Goal: Entertainment & Leisure: Consume media (video, audio)

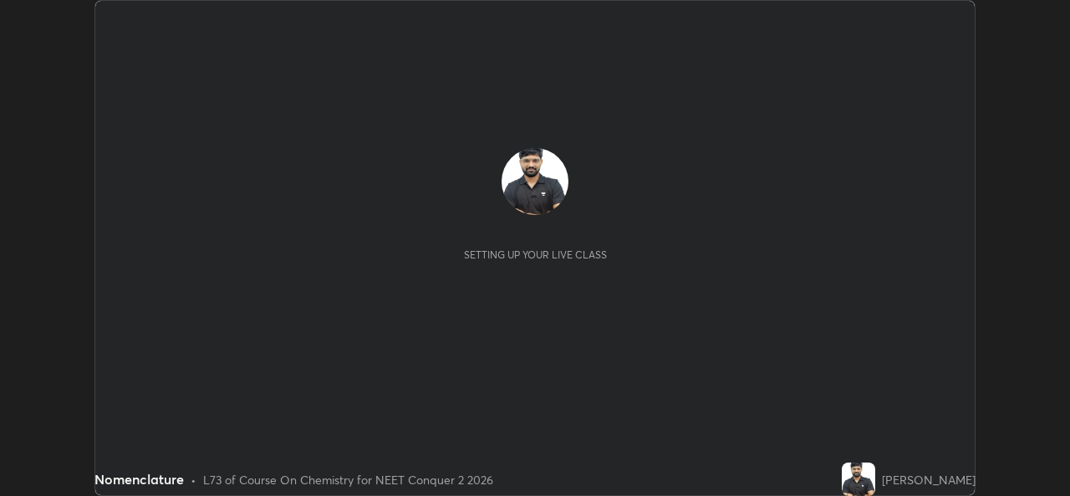
scroll to position [496, 1069]
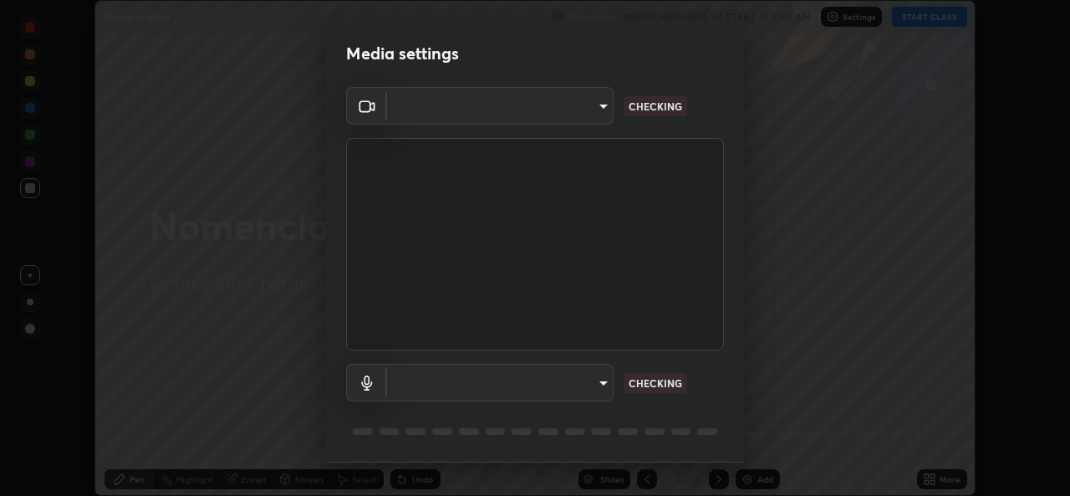
type input "49ae221ac10e7450fae1aa5d9d074b6745a4d7b76778b29691f85c0d3e1dda1d"
type input "default"
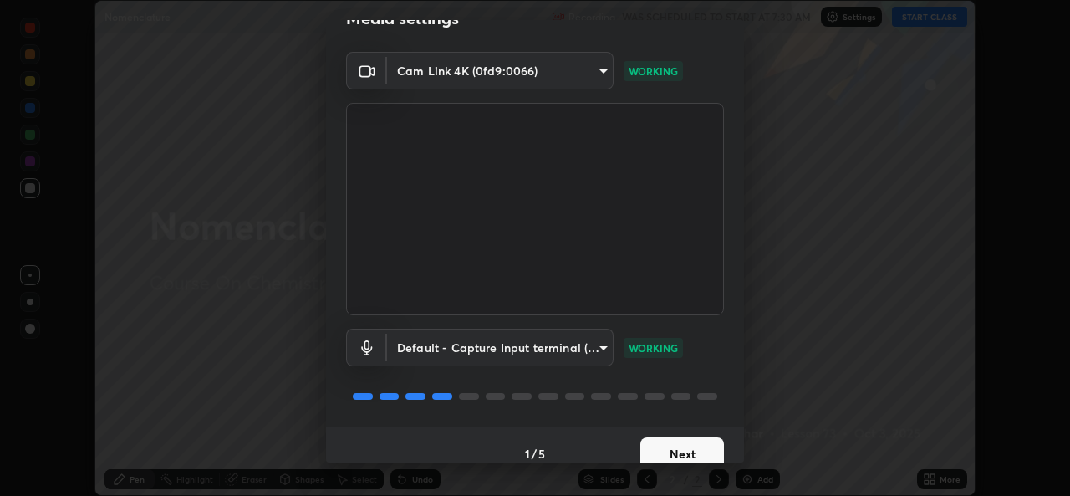
scroll to position [53, 0]
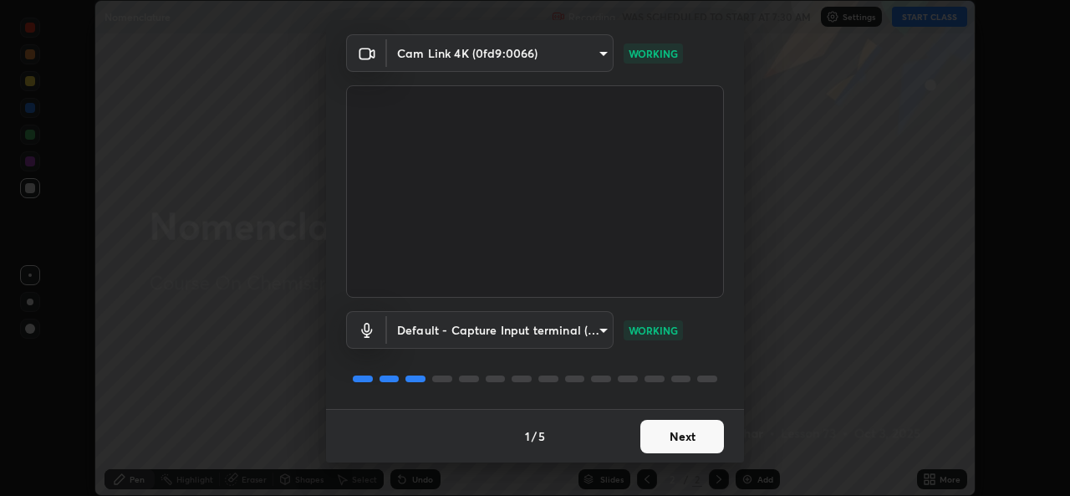
click at [667, 435] on button "Next" at bounding box center [682, 435] width 84 height 33
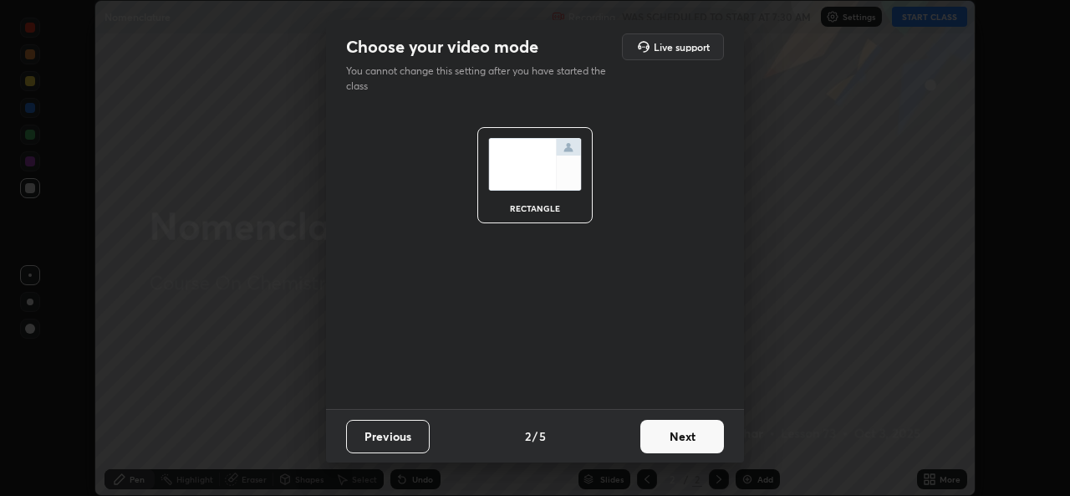
scroll to position [0, 0]
click at [664, 436] on button "Next" at bounding box center [682, 435] width 84 height 33
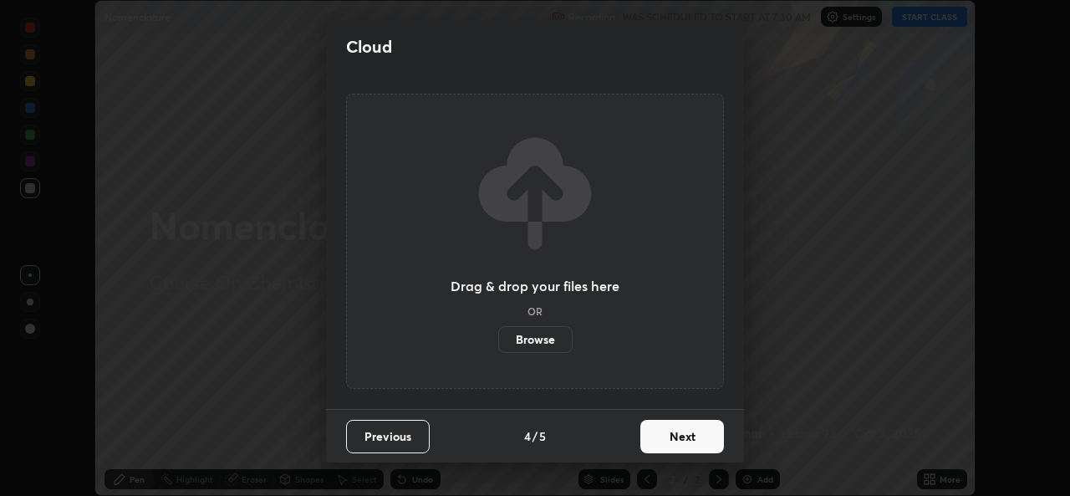
click at [663, 433] on button "Next" at bounding box center [682, 435] width 84 height 33
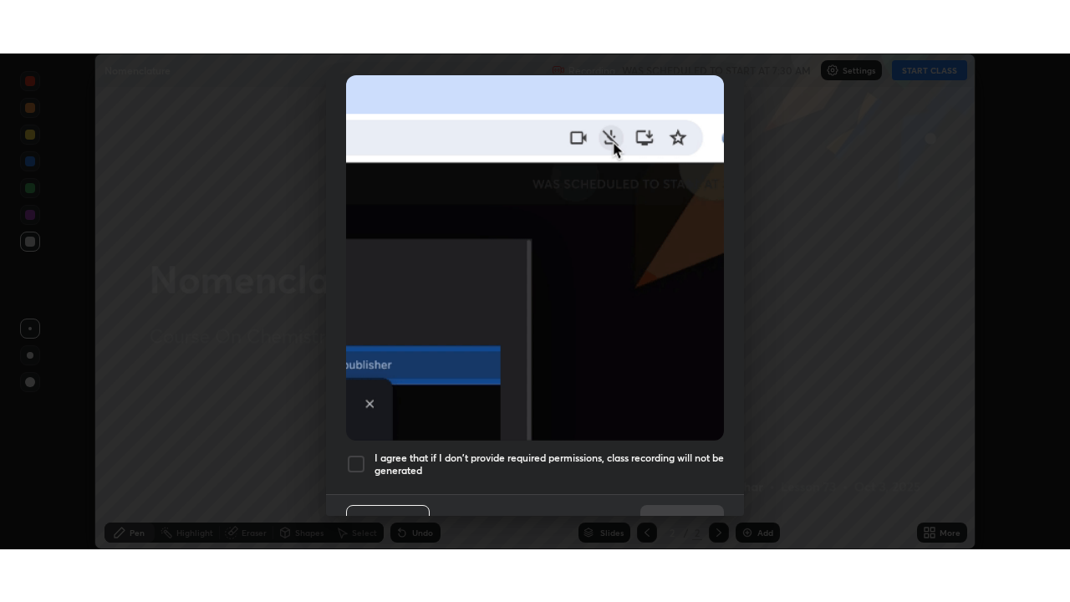
scroll to position [394, 0]
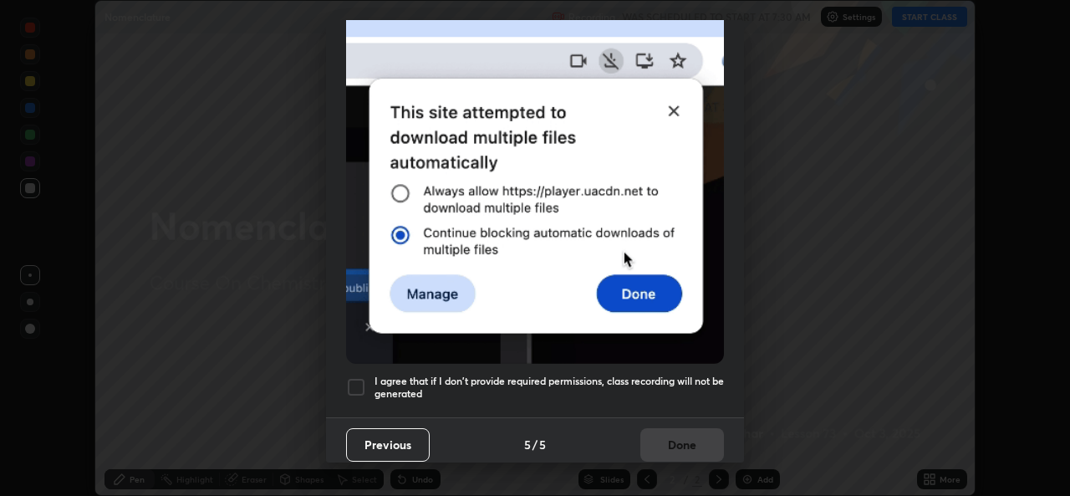
click at [357, 382] on div at bounding box center [356, 387] width 20 height 20
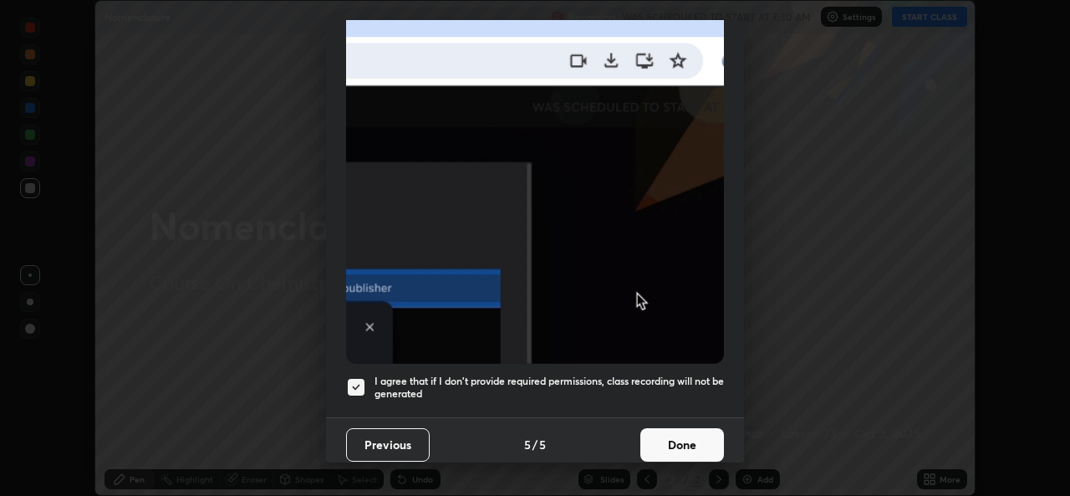
click at [658, 431] on button "Done" at bounding box center [682, 444] width 84 height 33
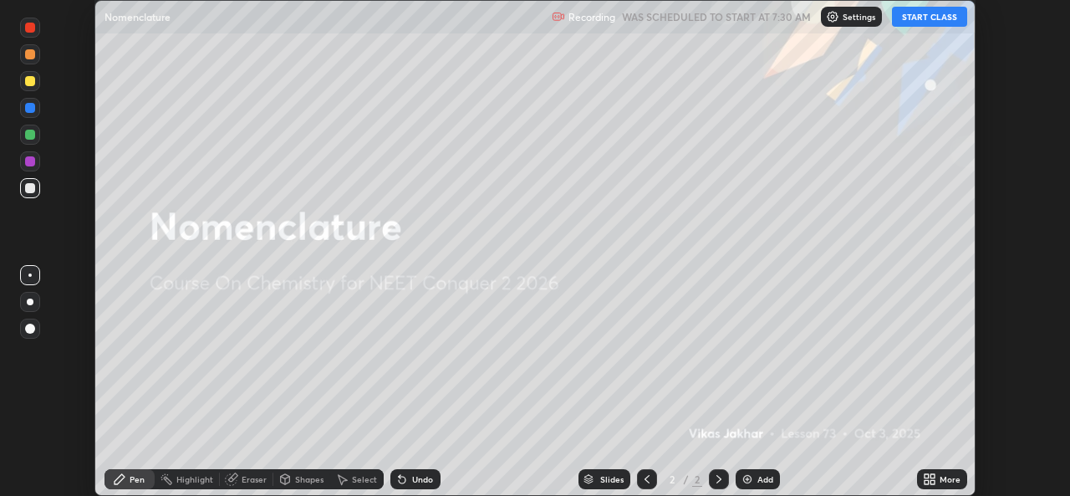
click at [939, 19] on button "START CLASS" at bounding box center [929, 17] width 75 height 20
click at [925, 479] on icon at bounding box center [928, 478] width 13 height 13
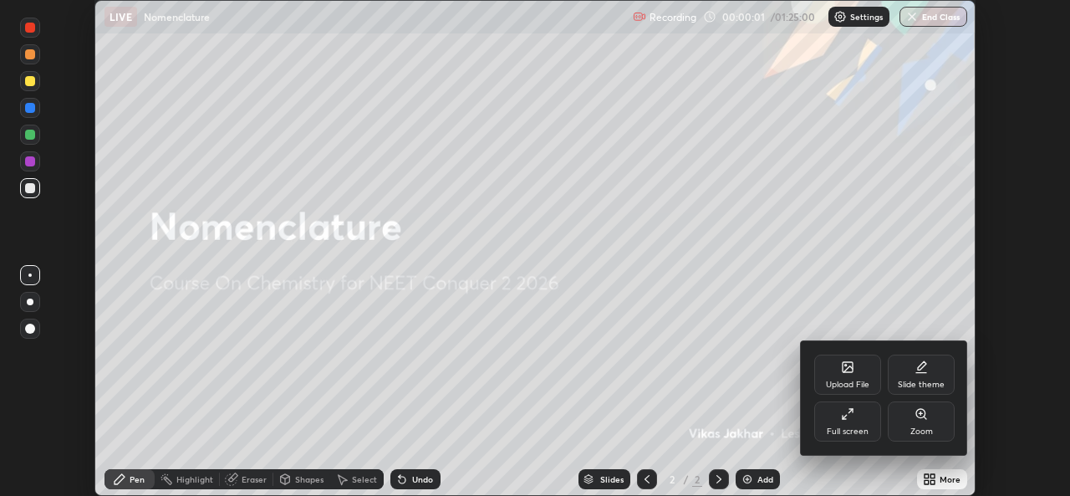
click at [849, 421] on div "Full screen" at bounding box center [847, 421] width 67 height 40
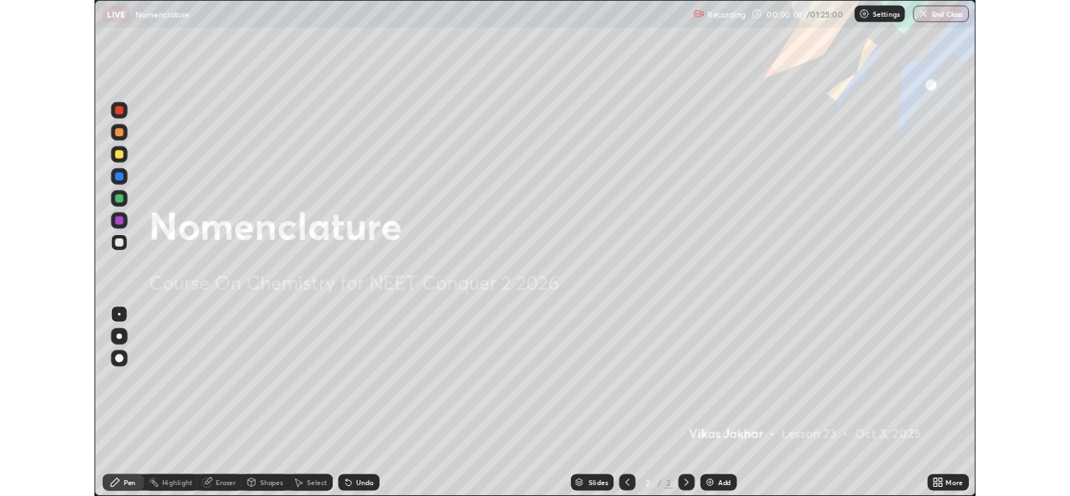
scroll to position [602, 1070]
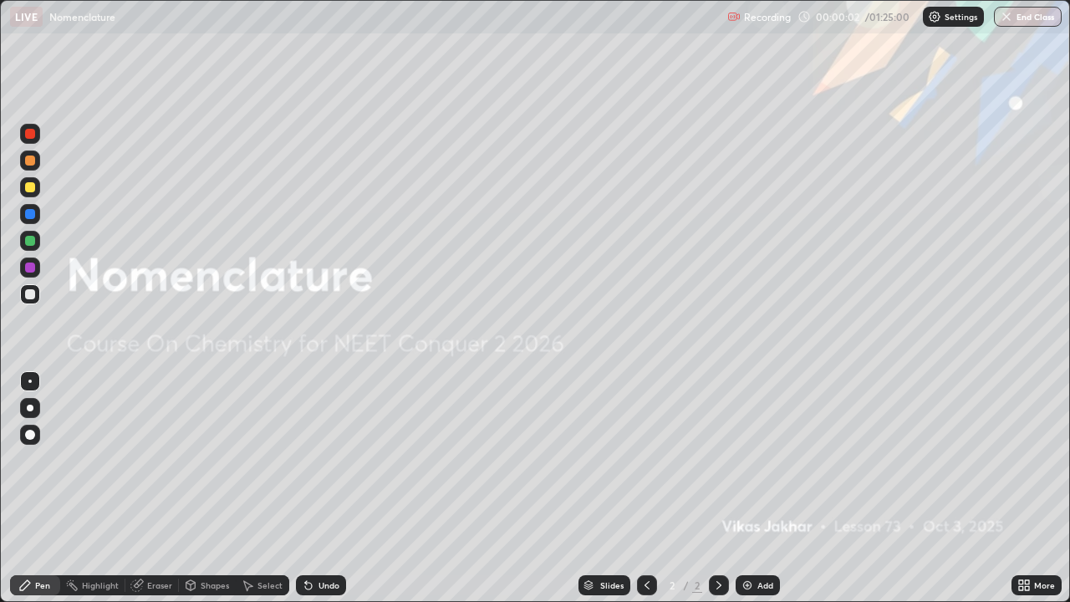
click at [755, 495] on div "Add" at bounding box center [757, 585] width 44 height 20
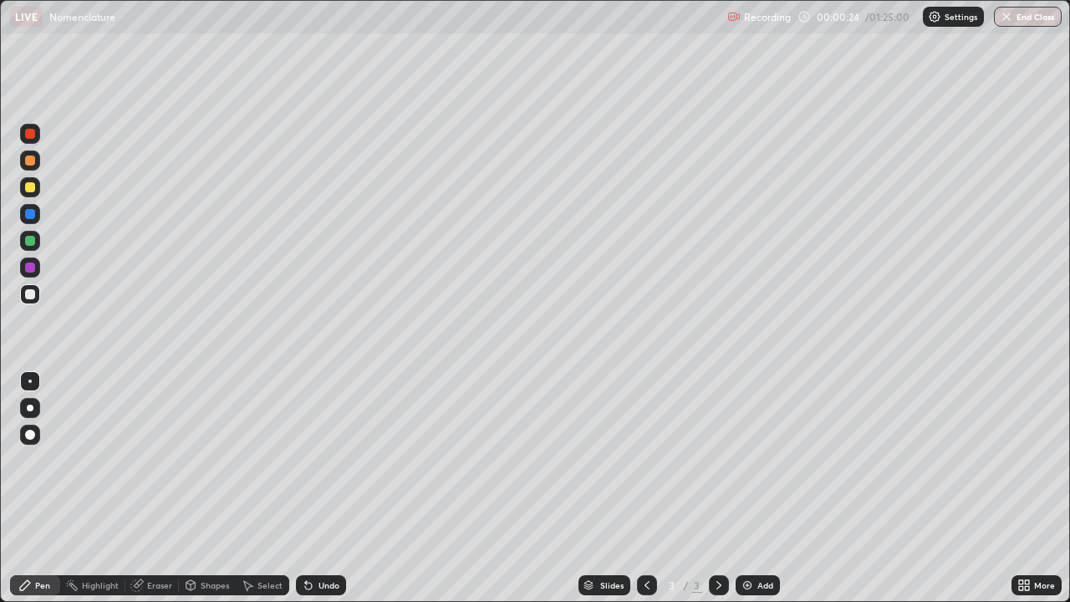
click at [20, 495] on div "Pen" at bounding box center [35, 585] width 50 height 20
click at [30, 409] on div at bounding box center [30, 407] width 7 height 7
click at [151, 495] on div "Eraser" at bounding box center [151, 585] width 53 height 20
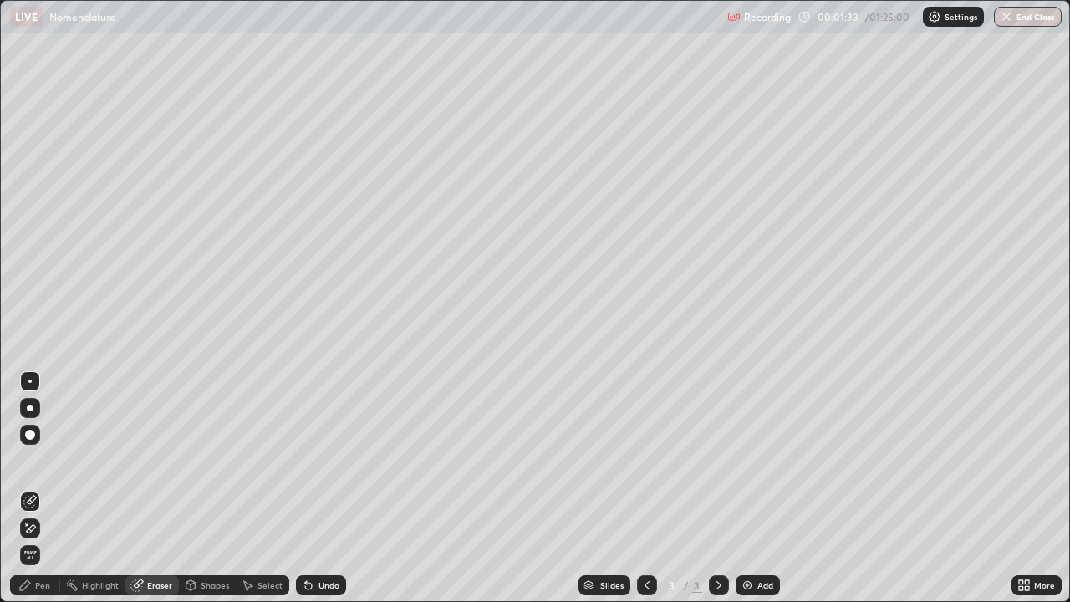
click at [41, 495] on div "Pen" at bounding box center [42, 585] width 15 height 8
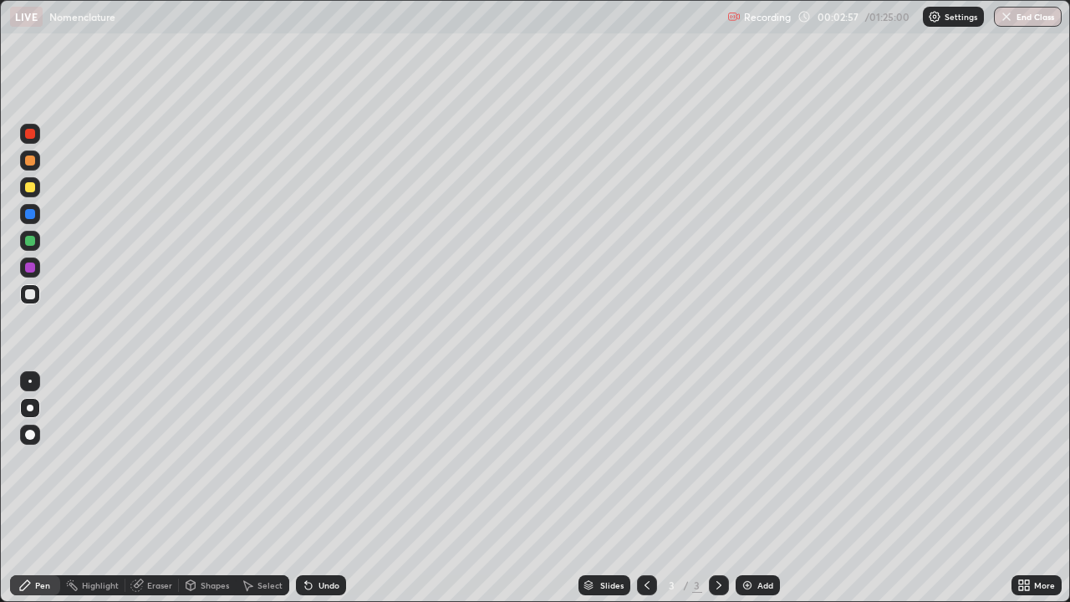
click at [753, 495] on div "Add" at bounding box center [757, 585] width 44 height 20
click at [163, 495] on div "Eraser" at bounding box center [159, 585] width 25 height 8
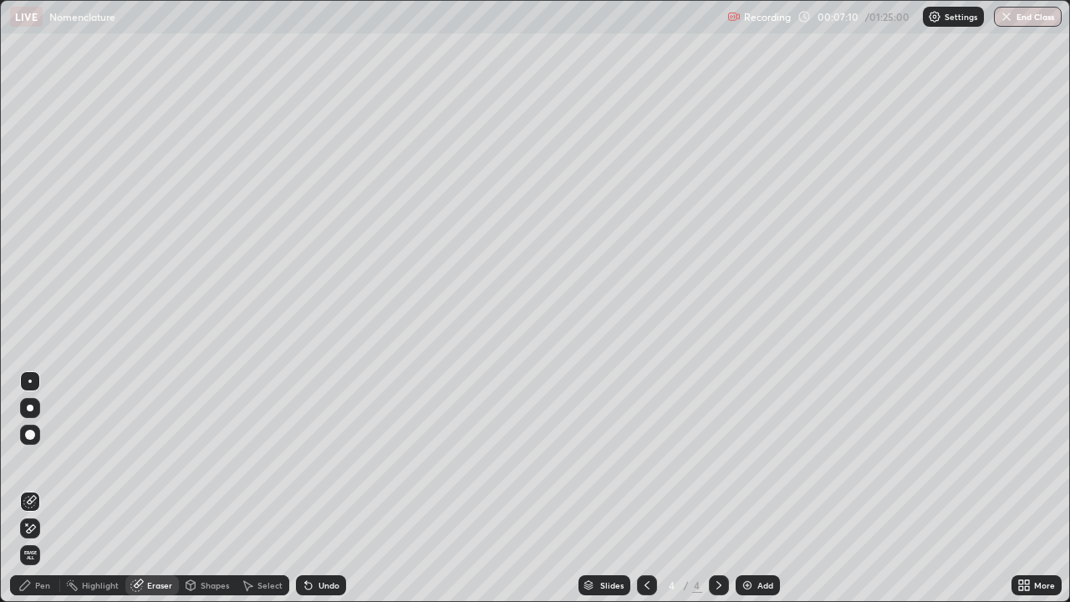
click at [43, 495] on div "Pen" at bounding box center [42, 585] width 15 height 8
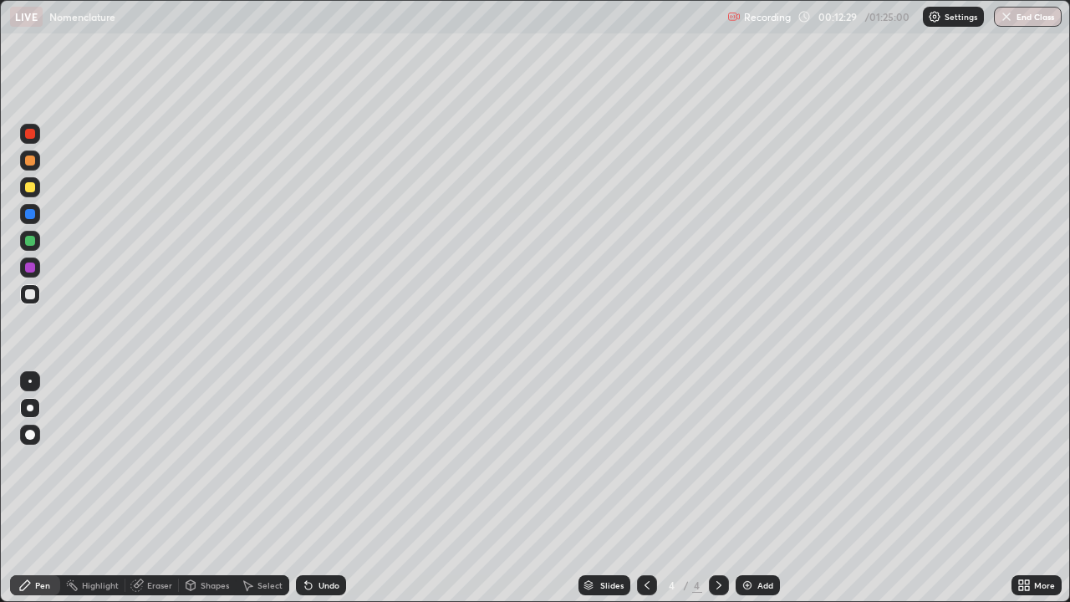
click at [160, 495] on div "Eraser" at bounding box center [159, 585] width 25 height 8
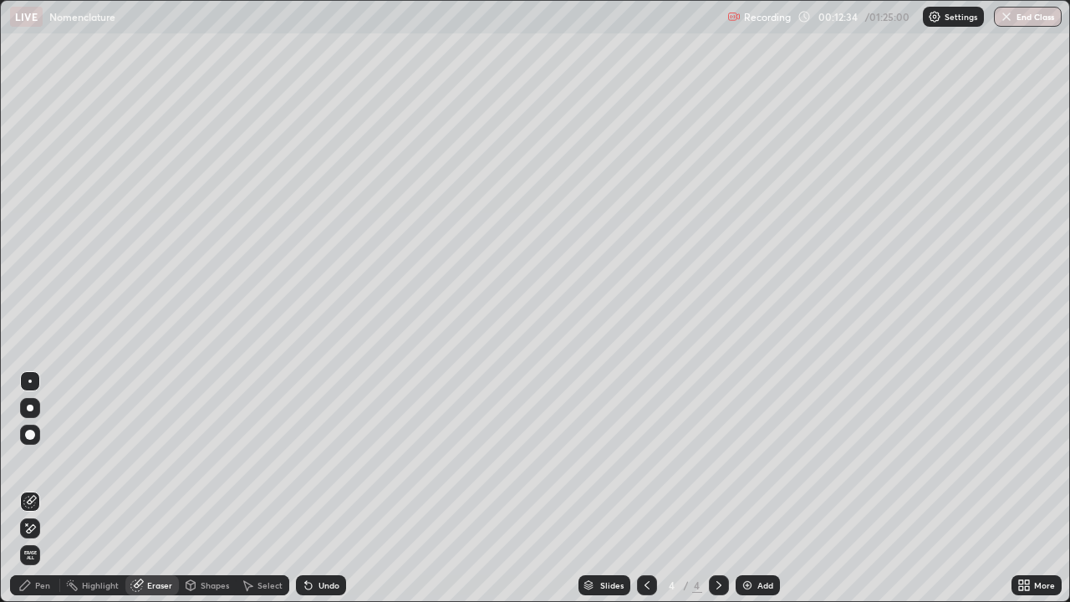
click at [43, 495] on div "Pen" at bounding box center [42, 585] width 15 height 8
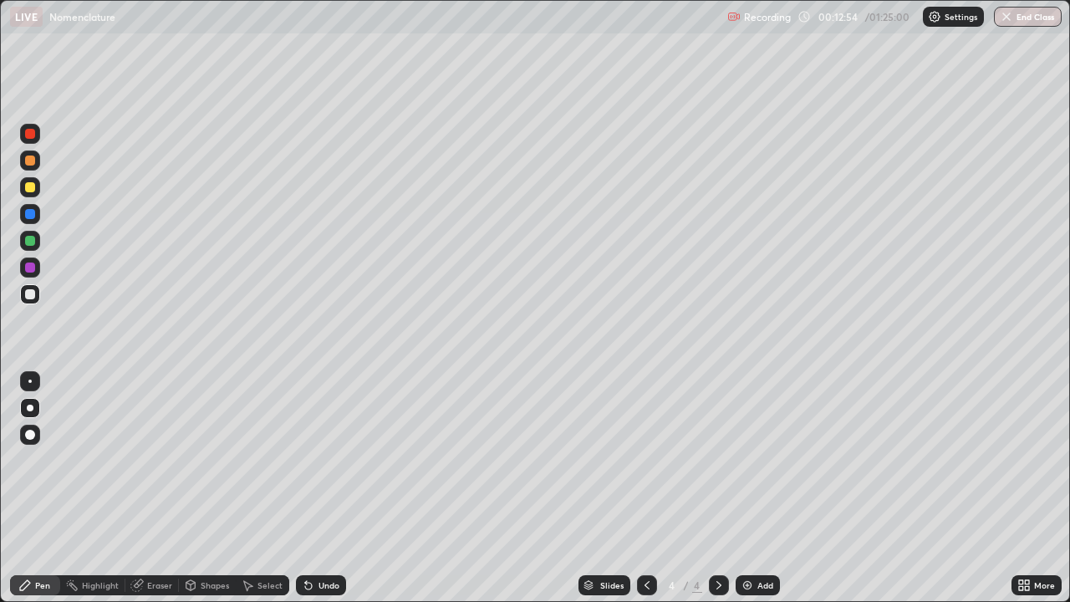
click at [157, 495] on div "Eraser" at bounding box center [159, 585] width 25 height 8
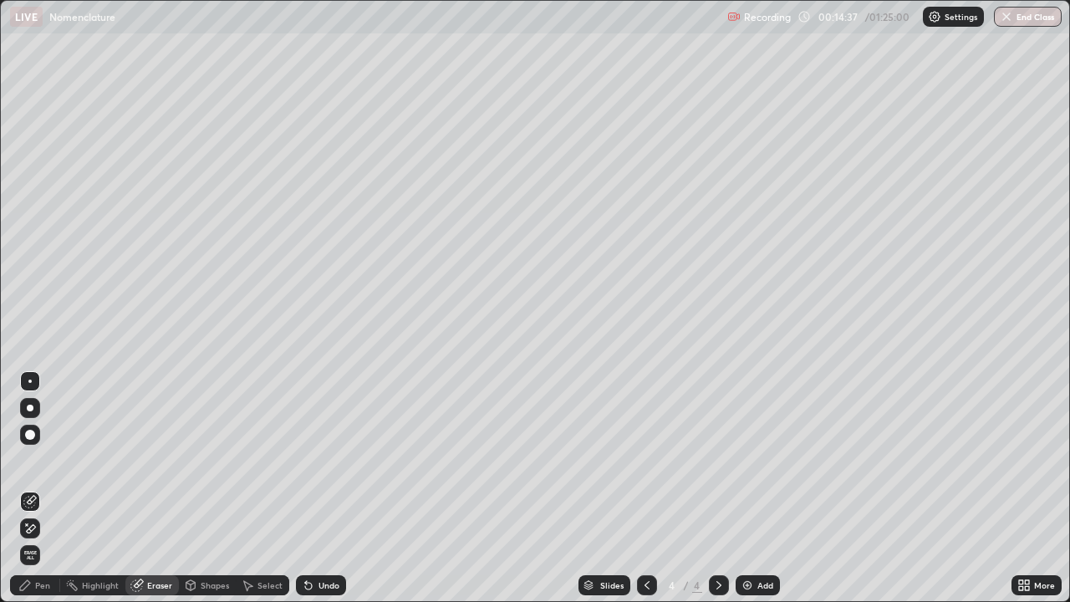
click at [751, 495] on img at bounding box center [746, 584] width 13 height 13
click at [30, 408] on div at bounding box center [30, 407] width 7 height 7
click at [34, 495] on div "Pen" at bounding box center [35, 585] width 50 height 20
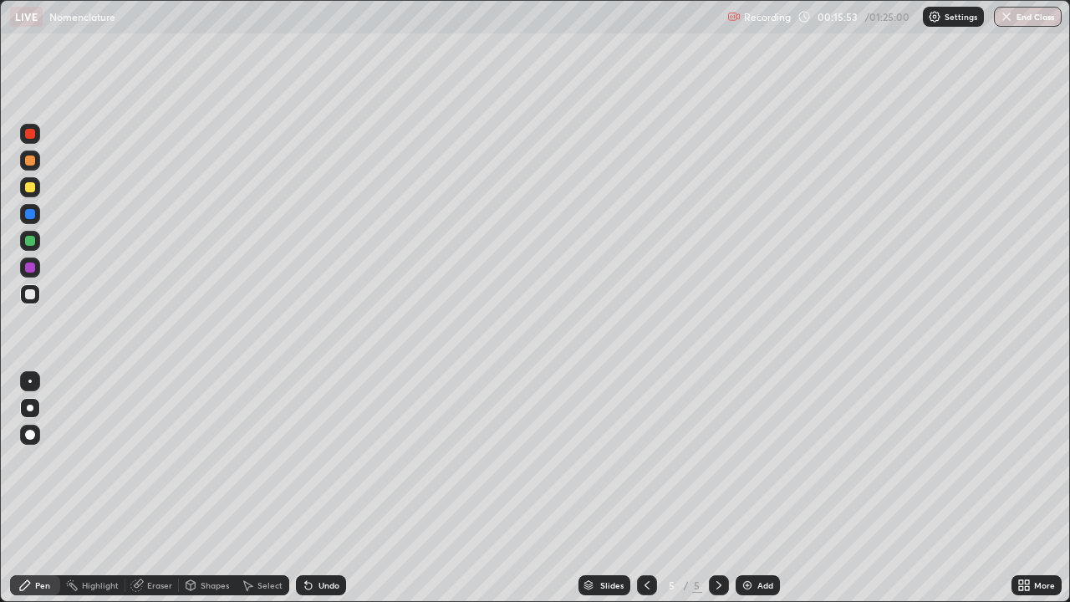
click at [149, 495] on div "Eraser" at bounding box center [159, 585] width 25 height 8
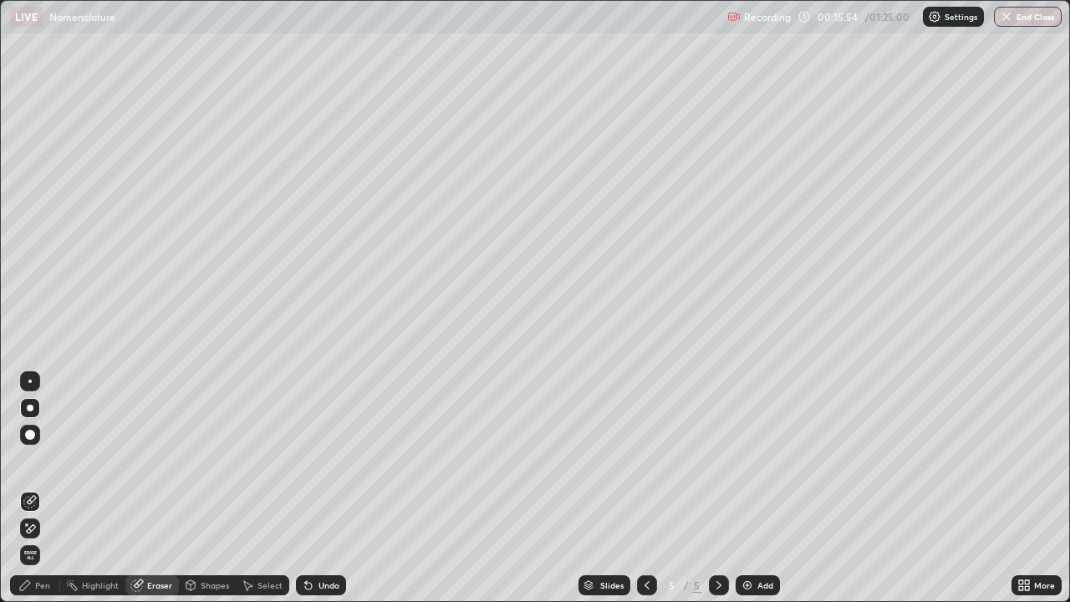
click at [38, 495] on div "Pen" at bounding box center [42, 585] width 15 height 8
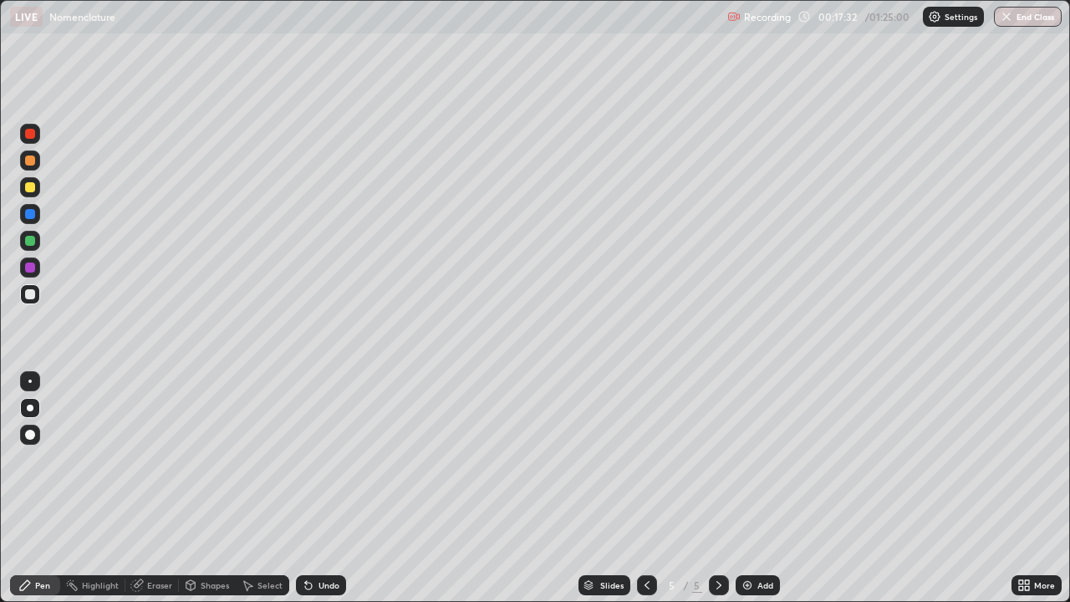
click at [31, 189] on div at bounding box center [30, 187] width 10 height 10
click at [32, 298] on div at bounding box center [30, 294] width 10 height 10
click at [28, 241] on div at bounding box center [30, 241] width 10 height 10
click at [745, 495] on img at bounding box center [746, 584] width 13 height 13
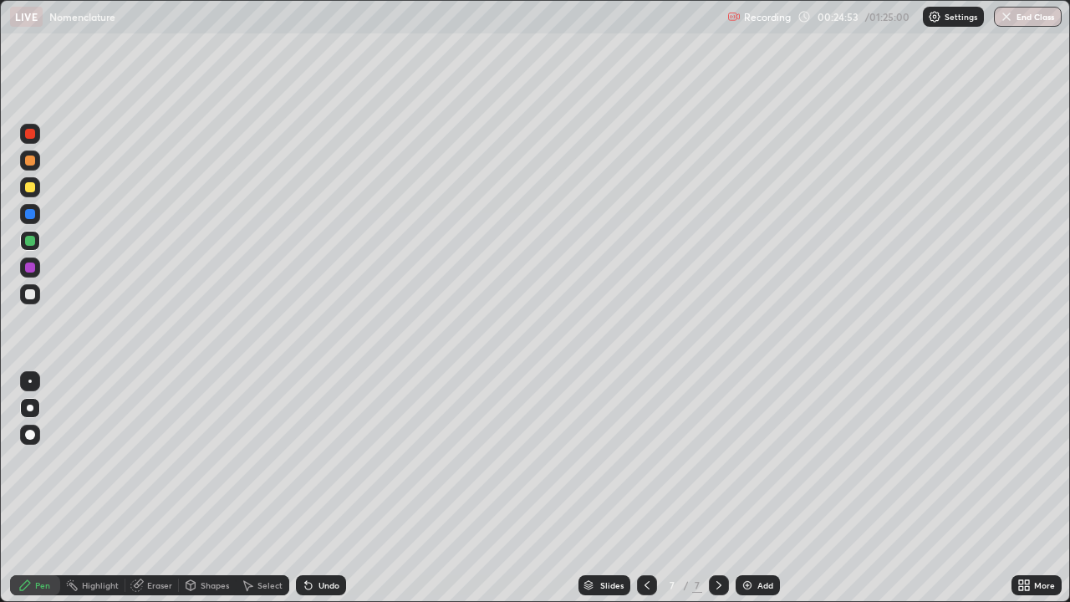
click at [27, 187] on div at bounding box center [30, 187] width 10 height 10
click at [758, 495] on div "Add" at bounding box center [765, 585] width 16 height 8
click at [31, 292] on div at bounding box center [30, 294] width 10 height 10
click at [758, 495] on div "Add" at bounding box center [765, 585] width 16 height 8
click at [32, 191] on div at bounding box center [30, 187] width 10 height 10
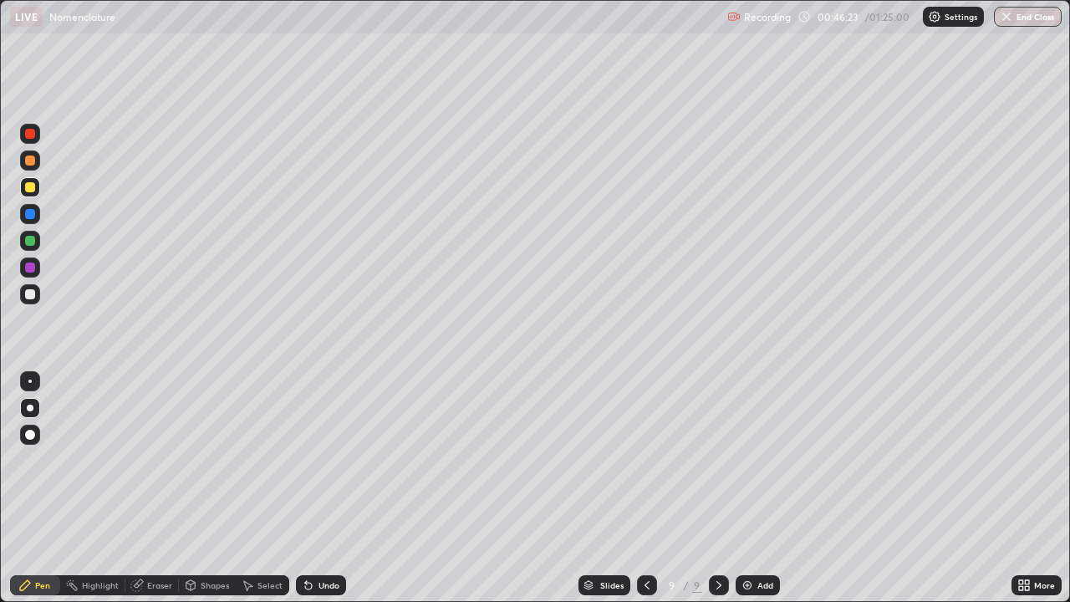
click at [28, 301] on div at bounding box center [30, 294] width 20 height 20
click at [750, 495] on img at bounding box center [746, 584] width 13 height 13
click at [22, 189] on div at bounding box center [30, 187] width 20 height 20
click at [31, 296] on div at bounding box center [30, 294] width 10 height 10
click at [151, 495] on div "Eraser" at bounding box center [159, 585] width 25 height 8
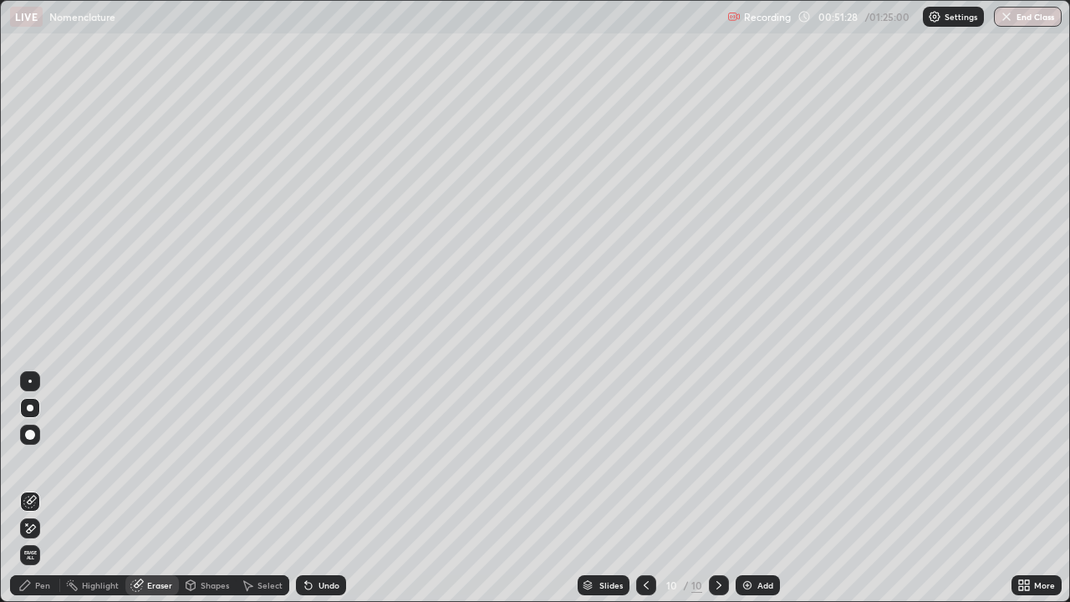
click at [45, 495] on div "Pen" at bounding box center [42, 585] width 15 height 8
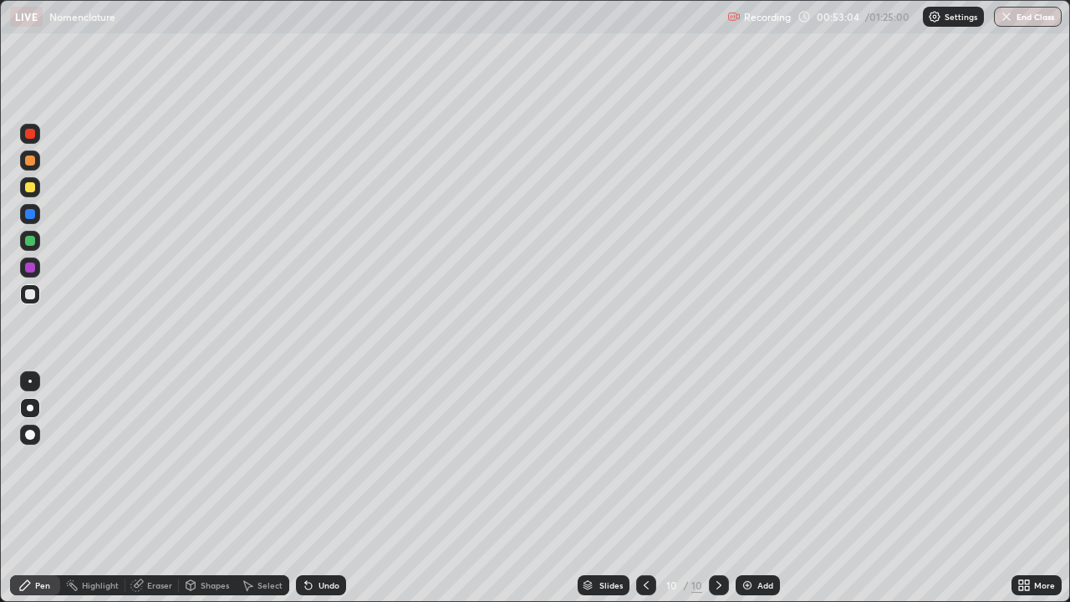
click at [34, 160] on div at bounding box center [30, 160] width 10 height 10
click at [145, 495] on div "Eraser" at bounding box center [151, 585] width 53 height 20
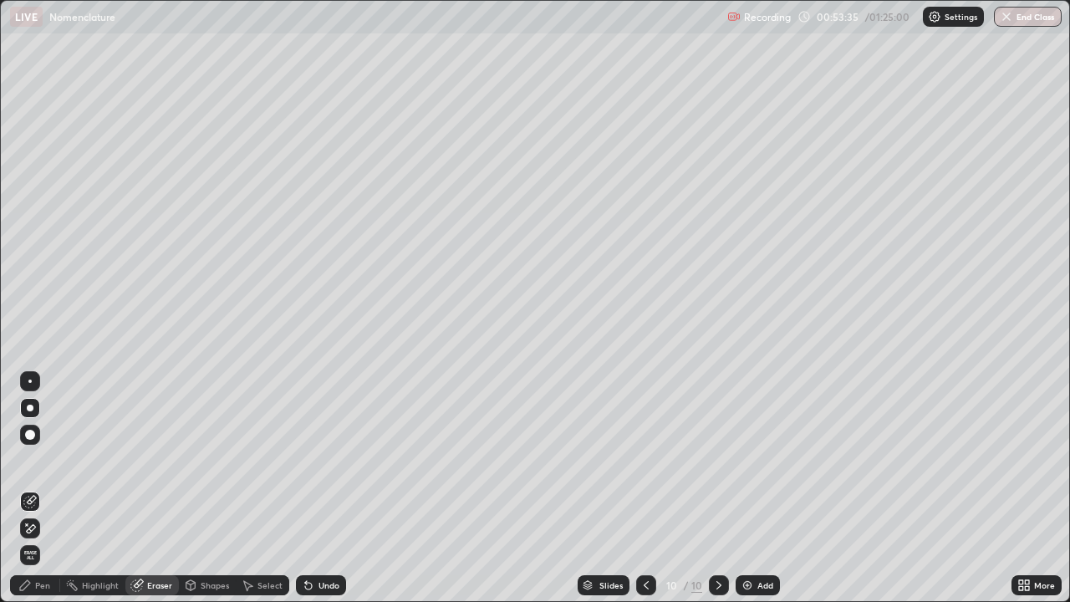
click at [47, 495] on div "Pen" at bounding box center [42, 585] width 15 height 8
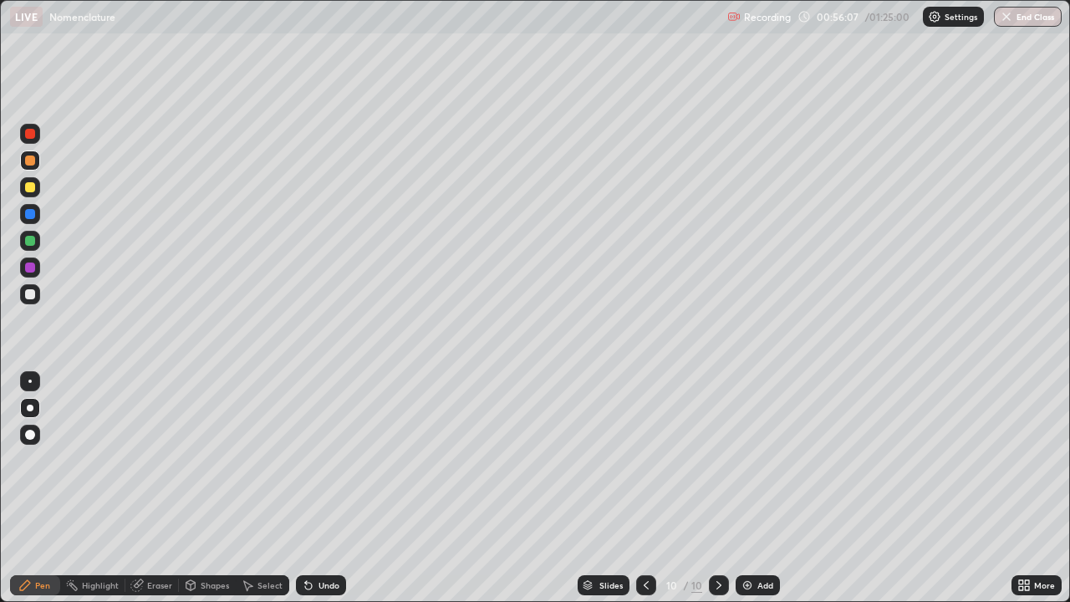
click at [754, 495] on div "Add" at bounding box center [757, 585] width 44 height 20
click at [201, 495] on div "Shapes" at bounding box center [215, 585] width 28 height 8
click at [73, 495] on circle at bounding box center [73, 581] width 2 height 2
click at [43, 495] on div "Pen" at bounding box center [42, 585] width 15 height 8
click at [161, 495] on div "Eraser" at bounding box center [159, 585] width 25 height 8
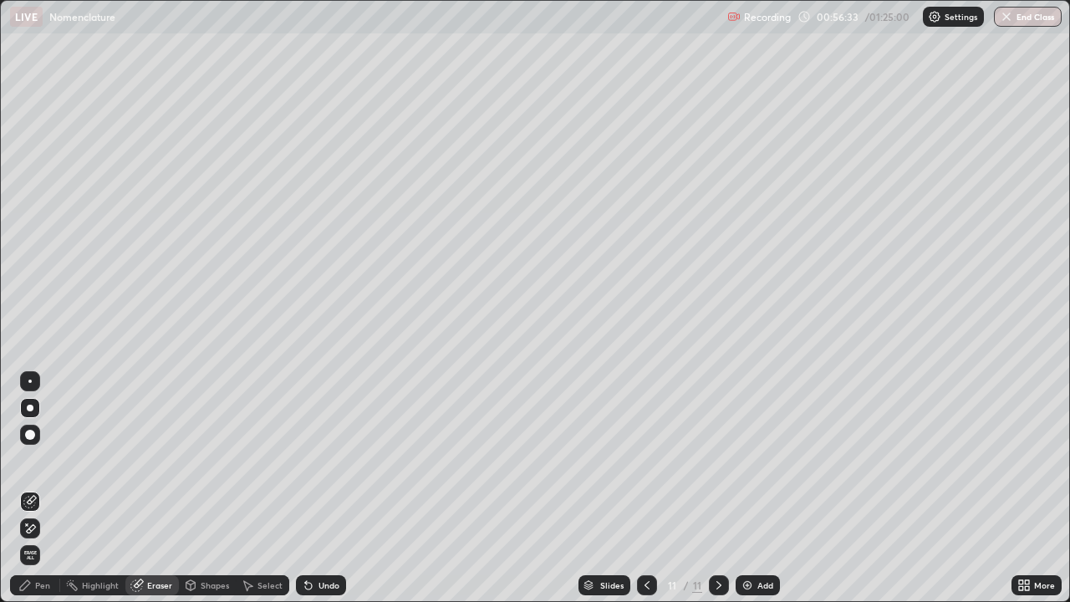
click at [36, 495] on div "Pen" at bounding box center [42, 585] width 15 height 8
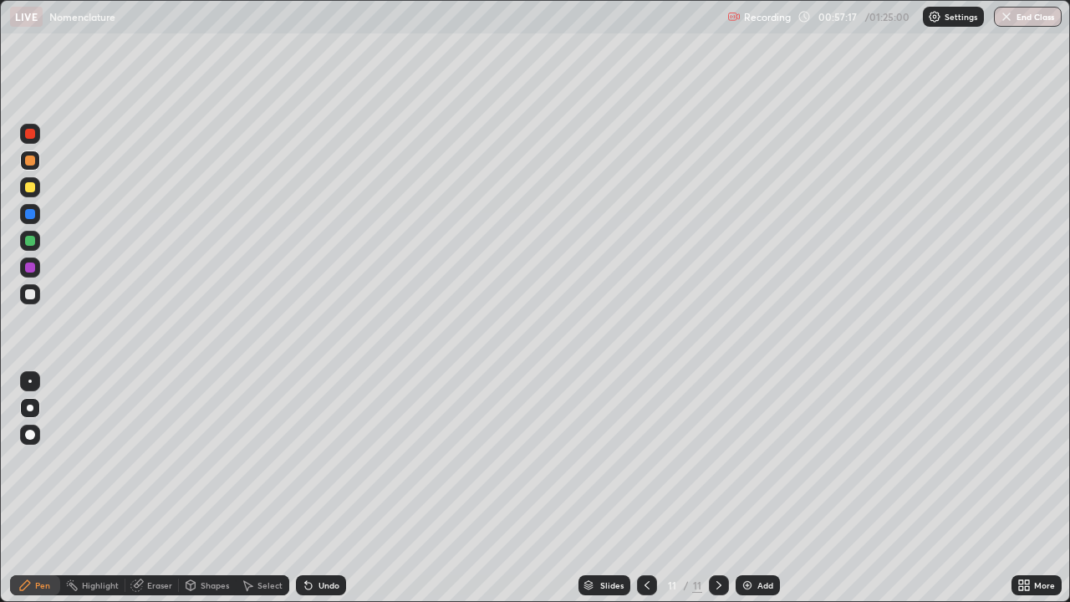
click at [94, 495] on div "Highlight" at bounding box center [100, 585] width 37 height 8
click at [147, 495] on div "Eraser" at bounding box center [159, 585] width 25 height 8
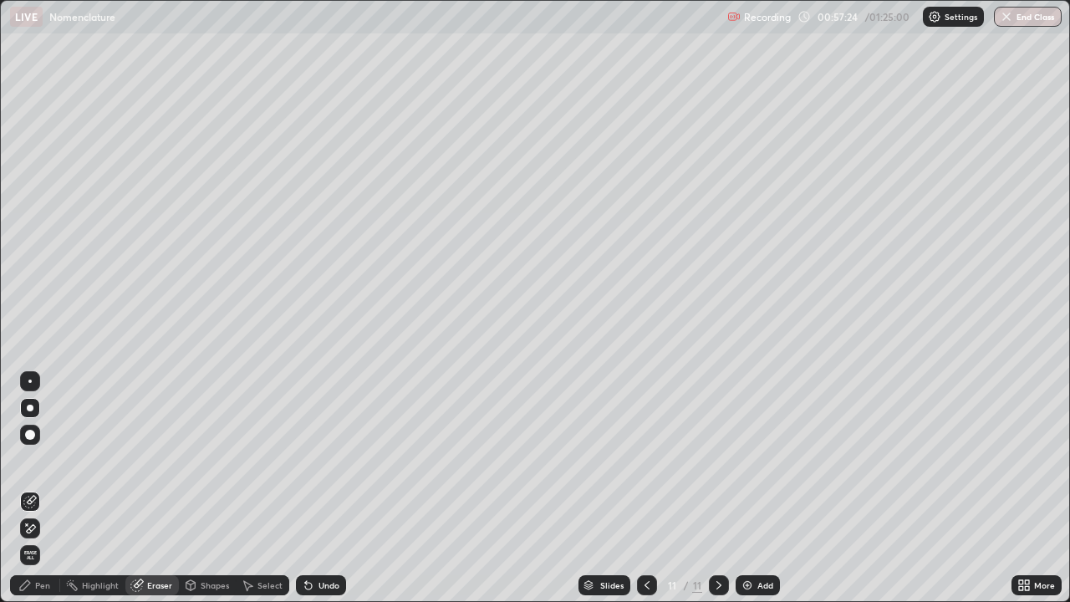
click at [42, 495] on div "Pen" at bounding box center [42, 585] width 15 height 8
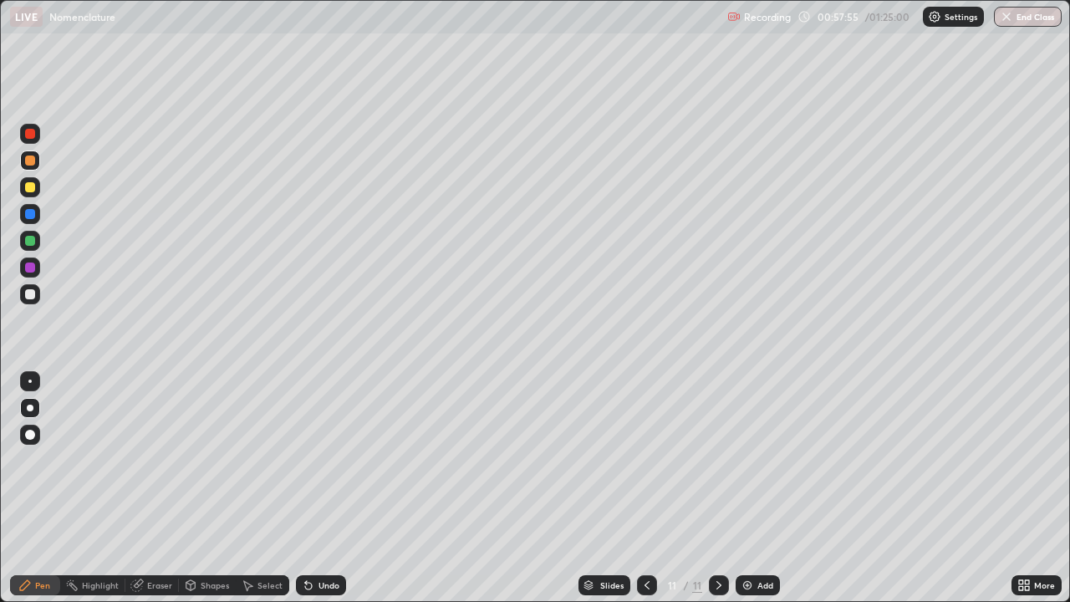
click at [141, 495] on icon at bounding box center [136, 584] width 13 height 13
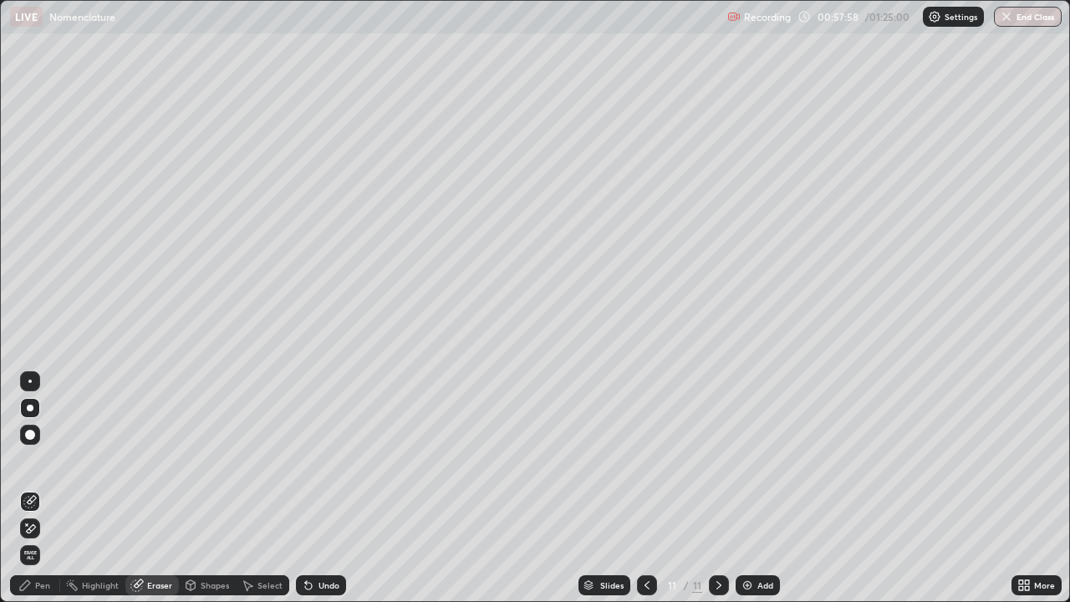
click at [48, 495] on div "Pen" at bounding box center [42, 585] width 15 height 8
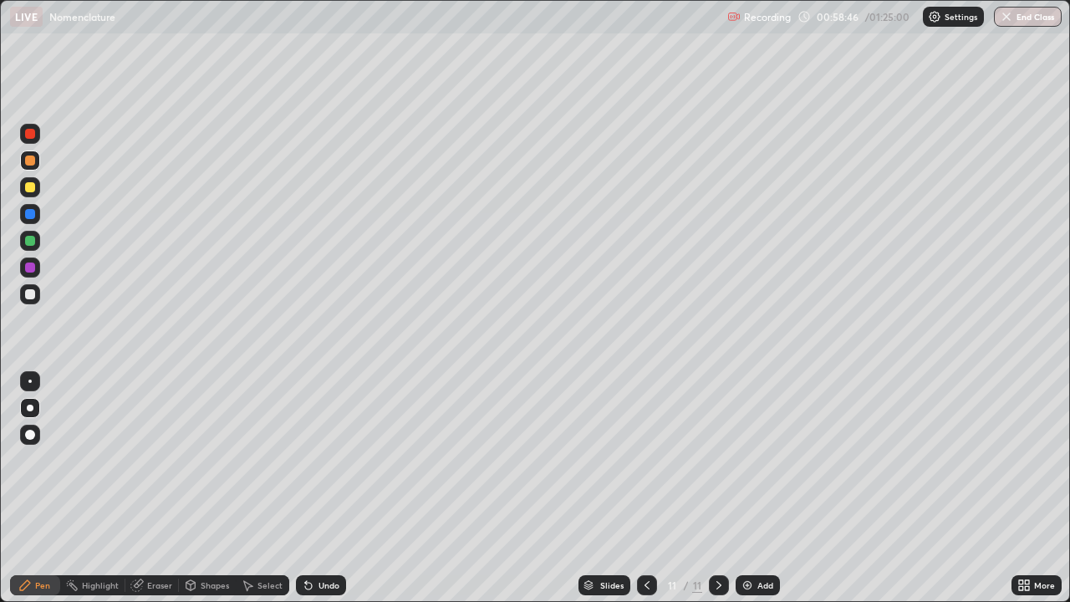
click at [104, 495] on div "Highlight" at bounding box center [100, 585] width 37 height 8
click at [147, 495] on div "Eraser" at bounding box center [159, 585] width 25 height 8
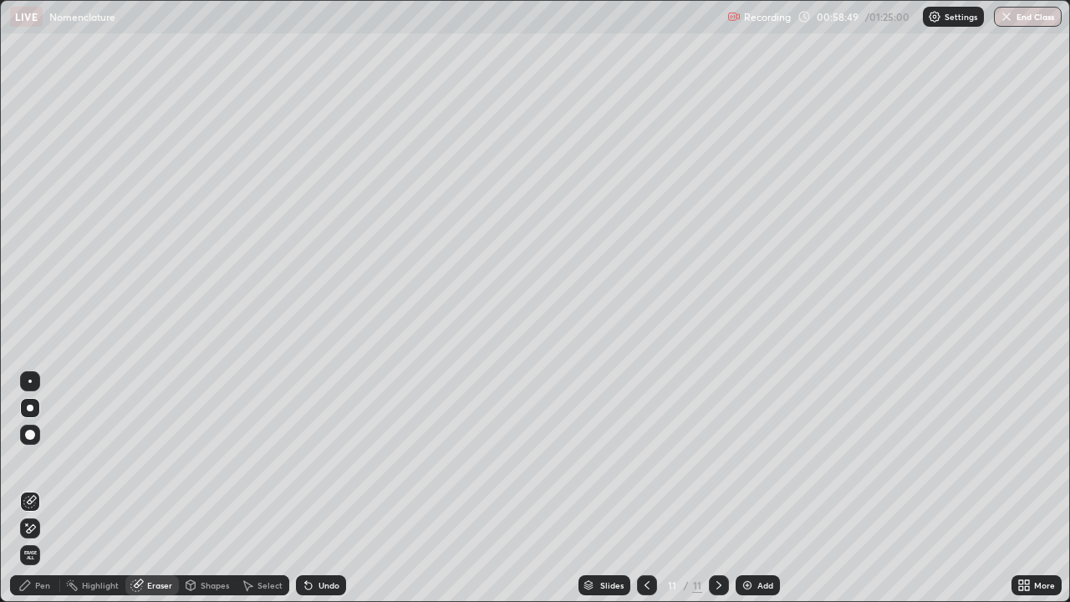
click at [45, 495] on div "Pen" at bounding box center [42, 585] width 15 height 8
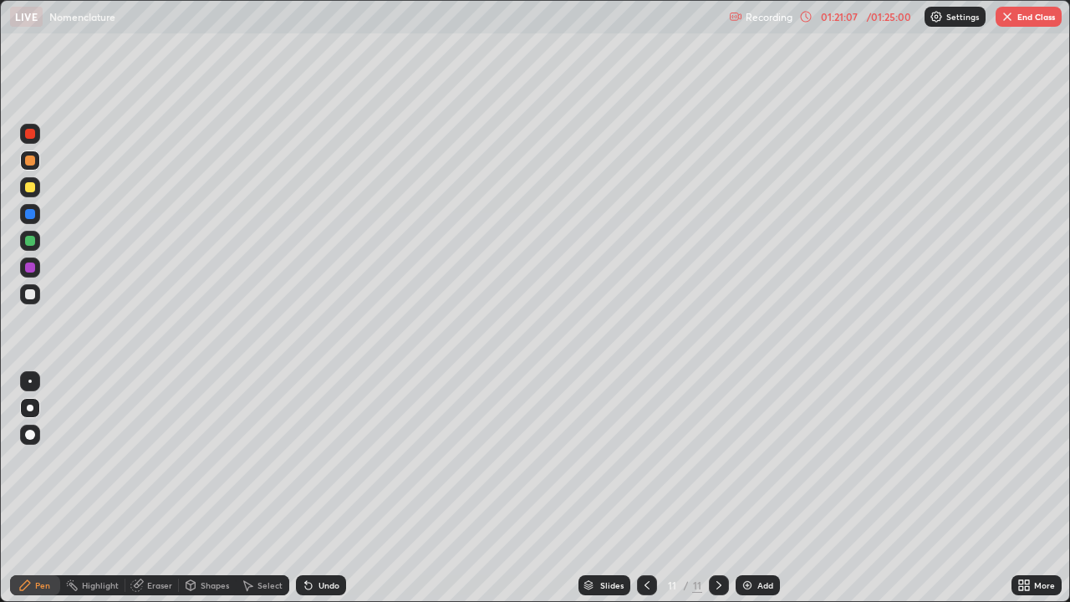
click at [1029, 19] on button "End Class" at bounding box center [1028, 17] width 66 height 20
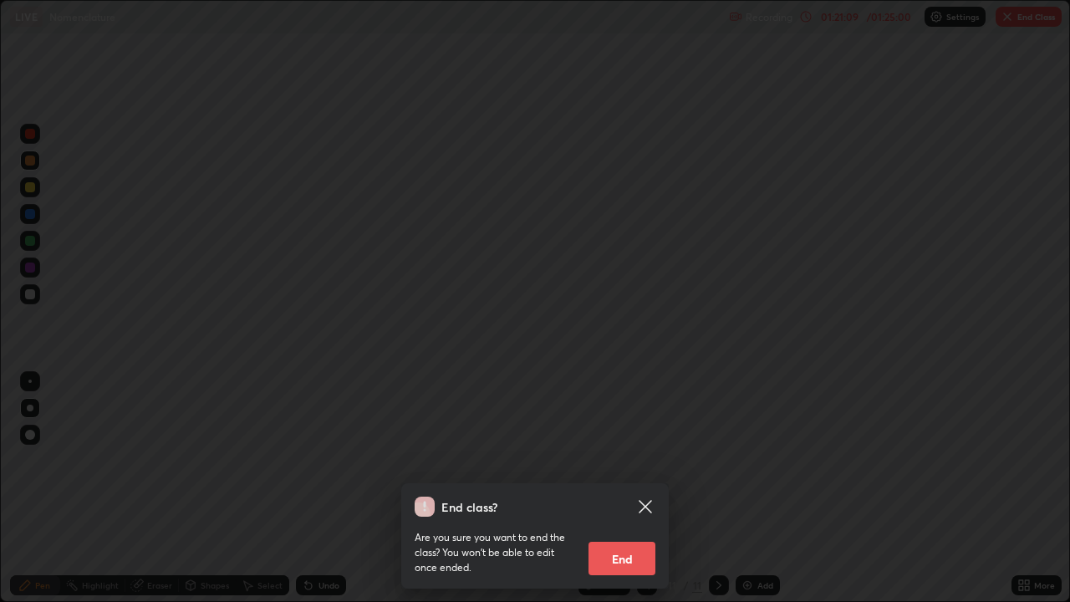
click at [634, 495] on button "End" at bounding box center [621, 557] width 67 height 33
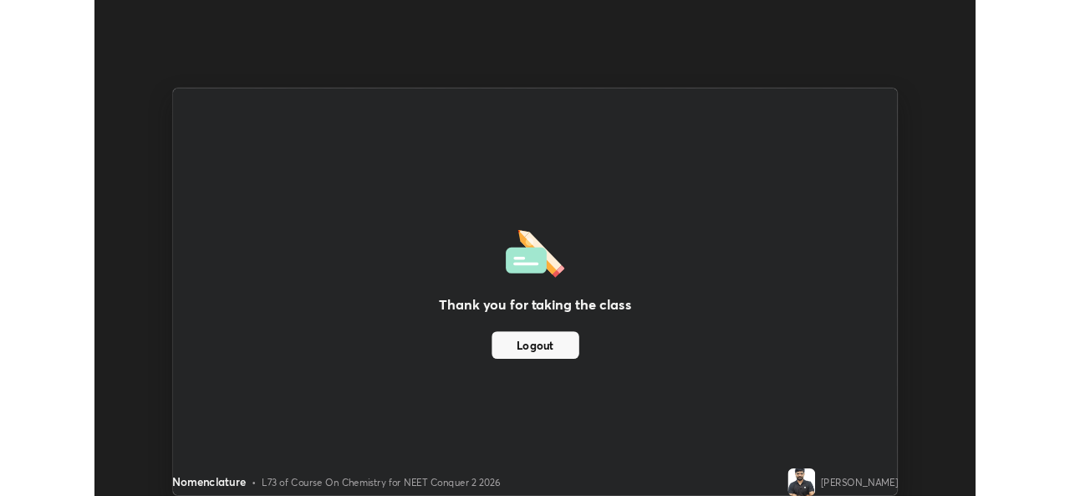
scroll to position [83063, 82489]
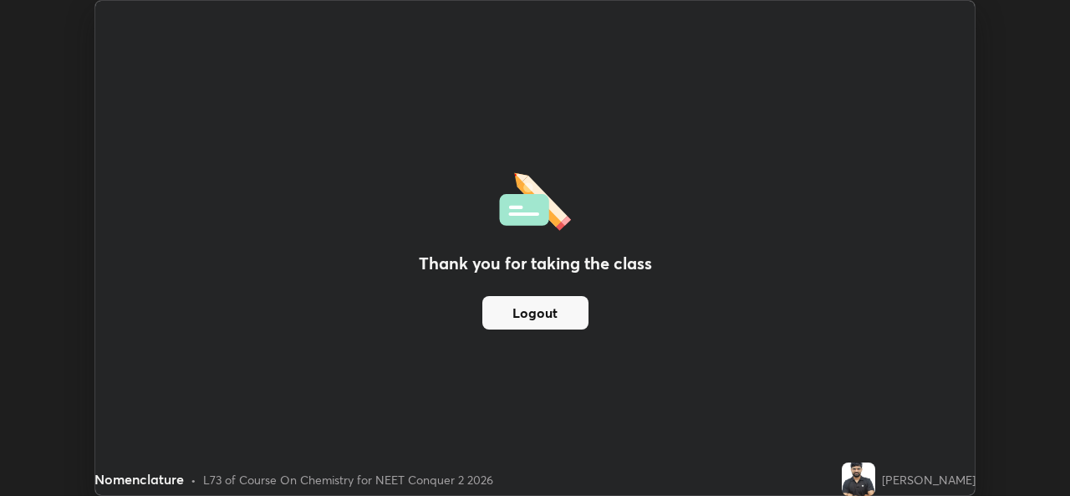
click at [543, 314] on button "Logout" at bounding box center [535, 312] width 106 height 33
click at [492, 406] on div "Thank you for taking the class Logout" at bounding box center [534, 248] width 879 height 494
click at [538, 323] on button "Logout" at bounding box center [535, 312] width 106 height 33
click at [543, 320] on button "Logout" at bounding box center [535, 312] width 106 height 33
click at [536, 315] on button "Logout" at bounding box center [535, 312] width 106 height 33
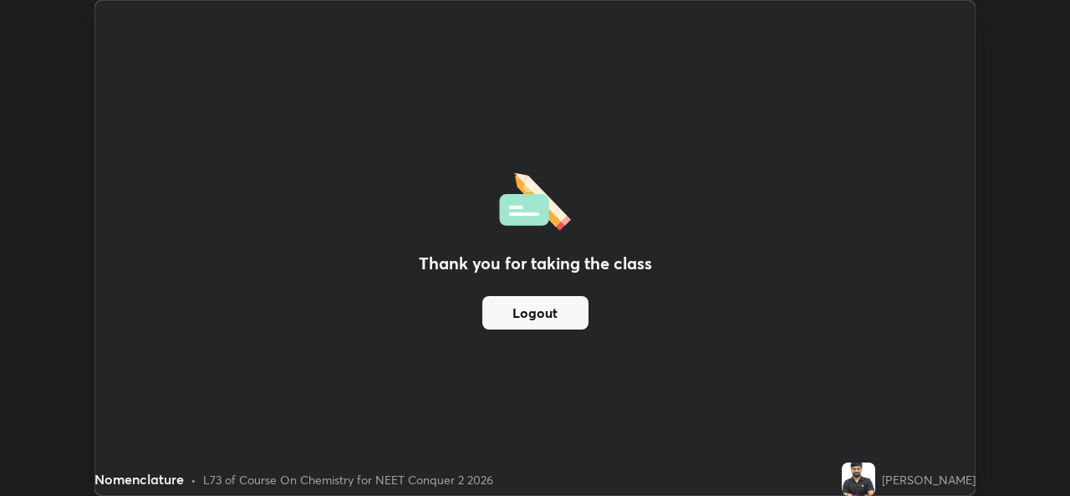
click at [536, 318] on button "Logout" at bounding box center [535, 312] width 106 height 33
